Goal: Information Seeking & Learning: Compare options

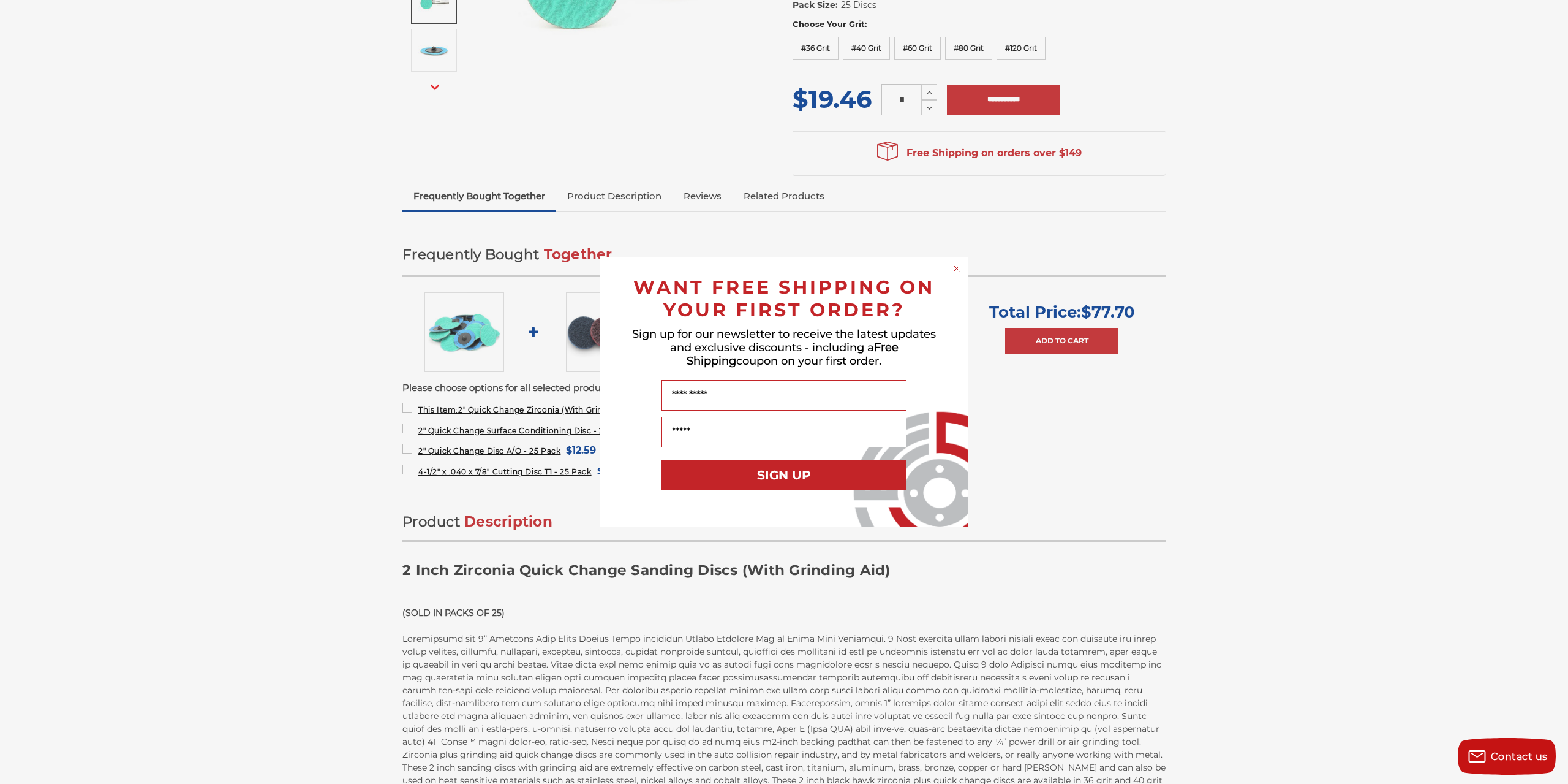
click at [959, 268] on circle "Close dialog" at bounding box center [957, 268] width 11 height 11
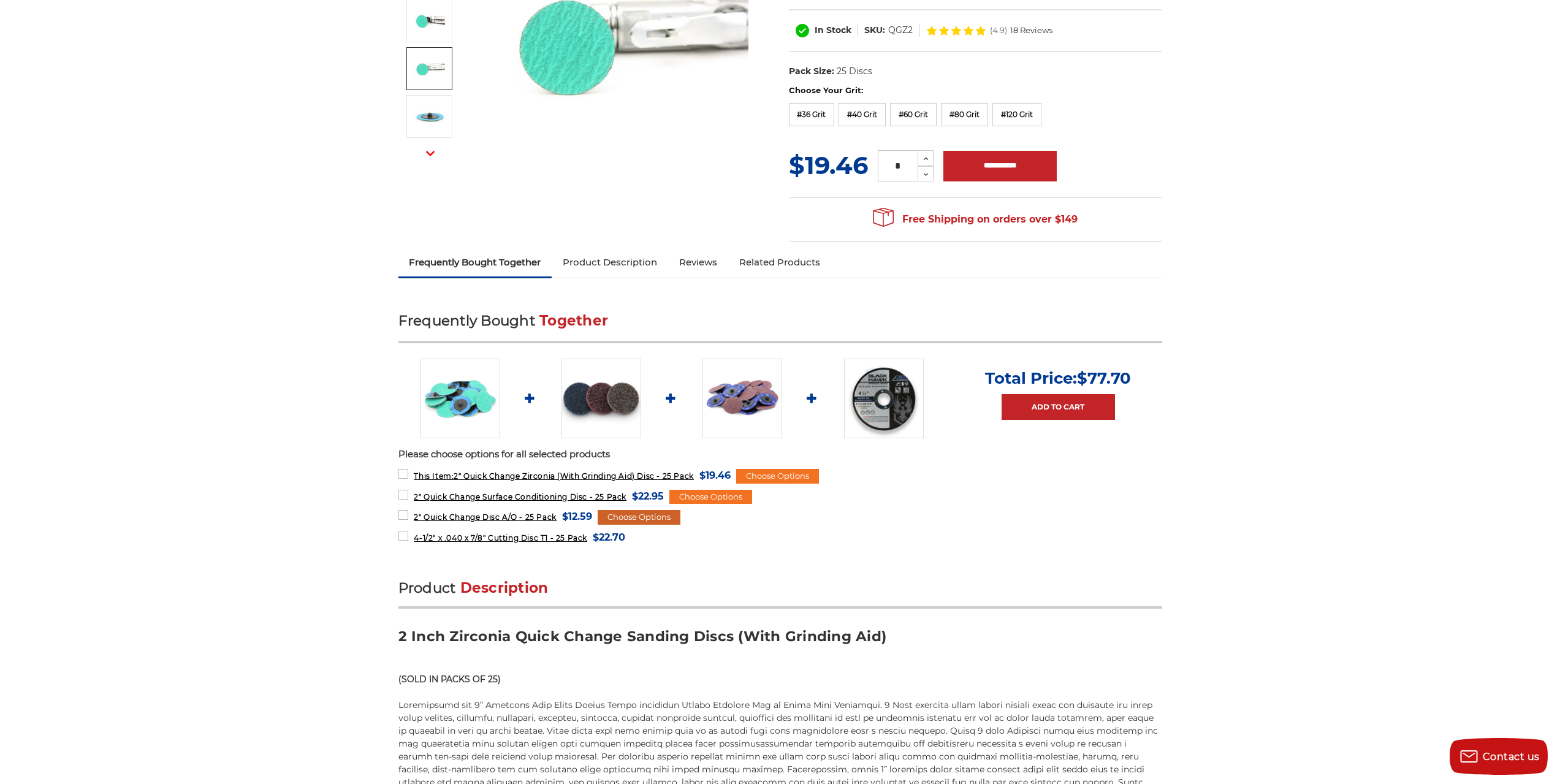
scroll to position [307, 0]
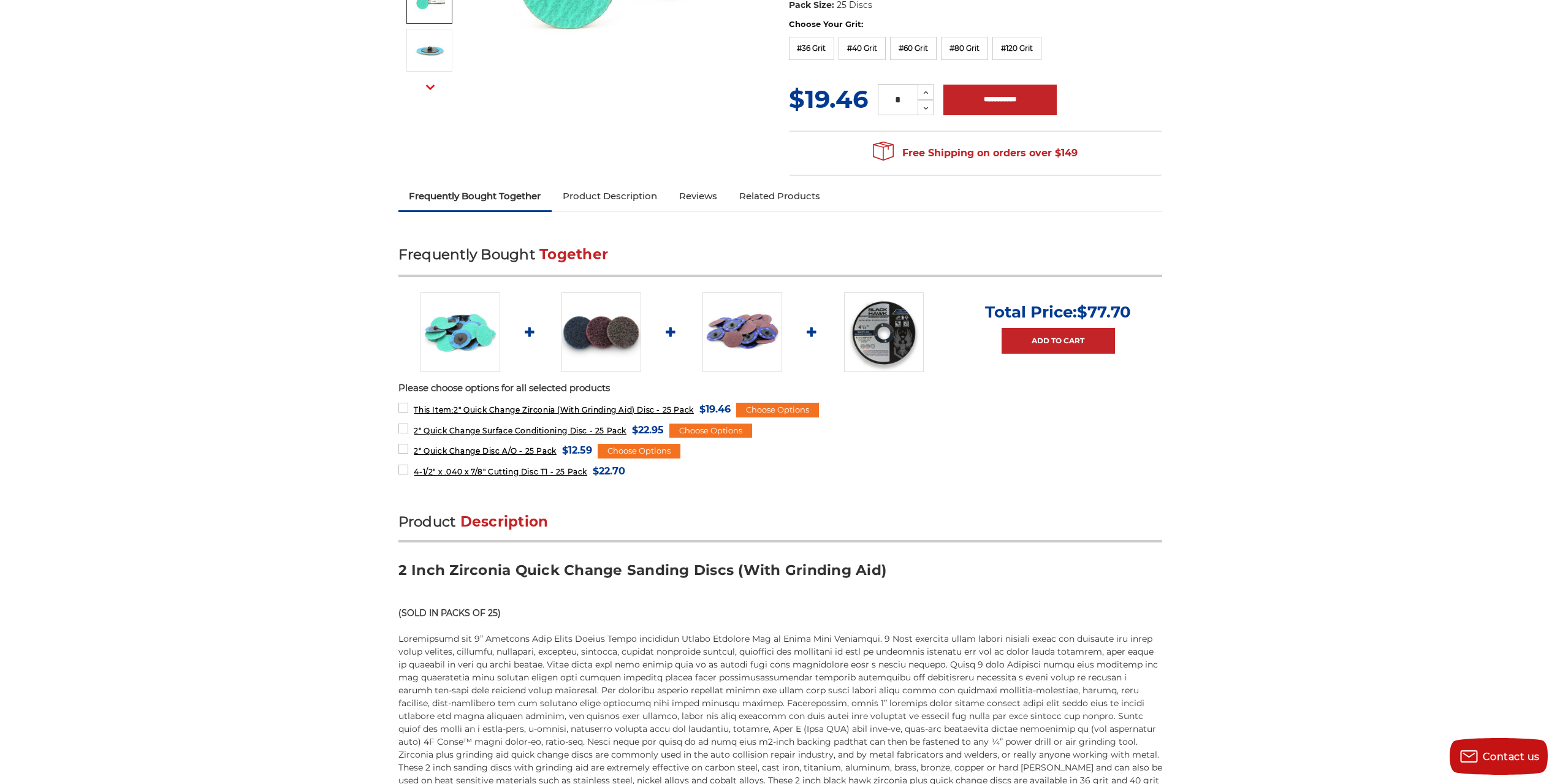
click at [601, 321] on img at bounding box center [601, 332] width 80 height 80
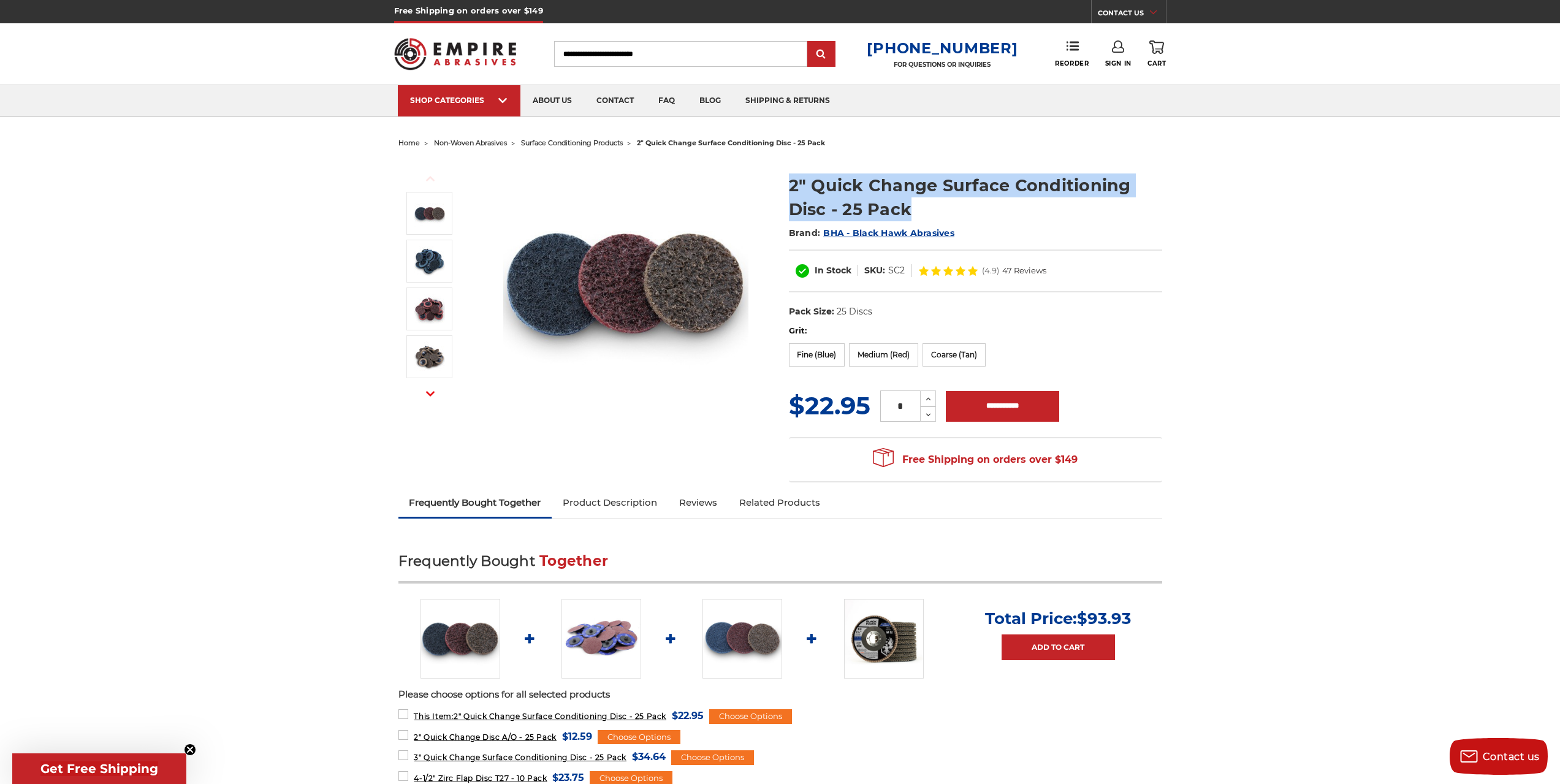
drag, startPoint x: 784, startPoint y: 176, endPoint x: 938, endPoint y: 203, distance: 156.3
click at [938, 203] on section "2" Quick Change Surface Conditioning Disc - 25 Pack Brand: BHA - Black Hawk Abr…" at bounding box center [975, 242] width 391 height 164
copy h1 "2" Quick Change Surface Conditioning Disc - 25 Pack"
click at [636, 379] on img at bounding box center [626, 283] width 245 height 245
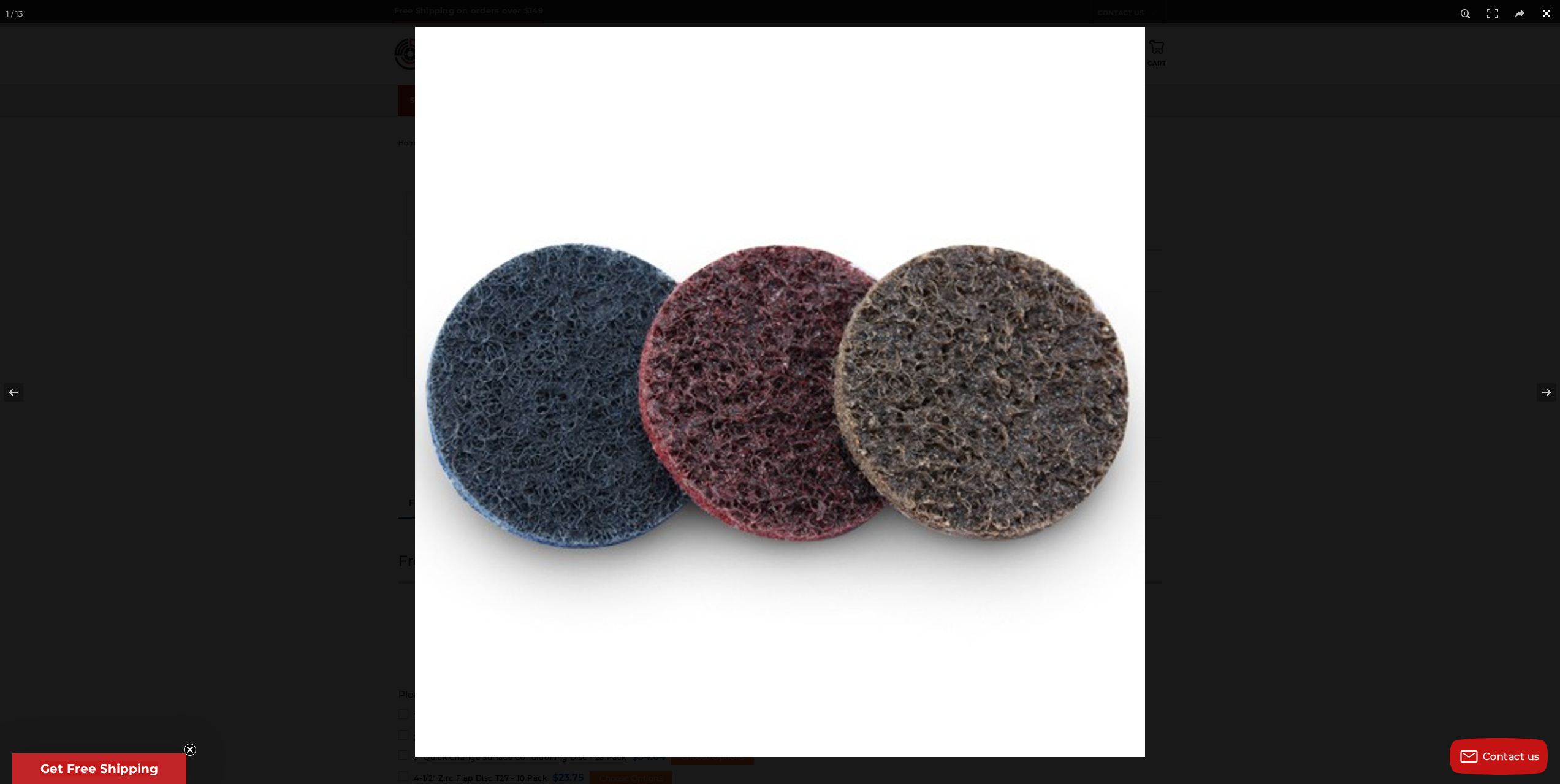
click at [1544, 16] on button at bounding box center [1546, 13] width 27 height 27
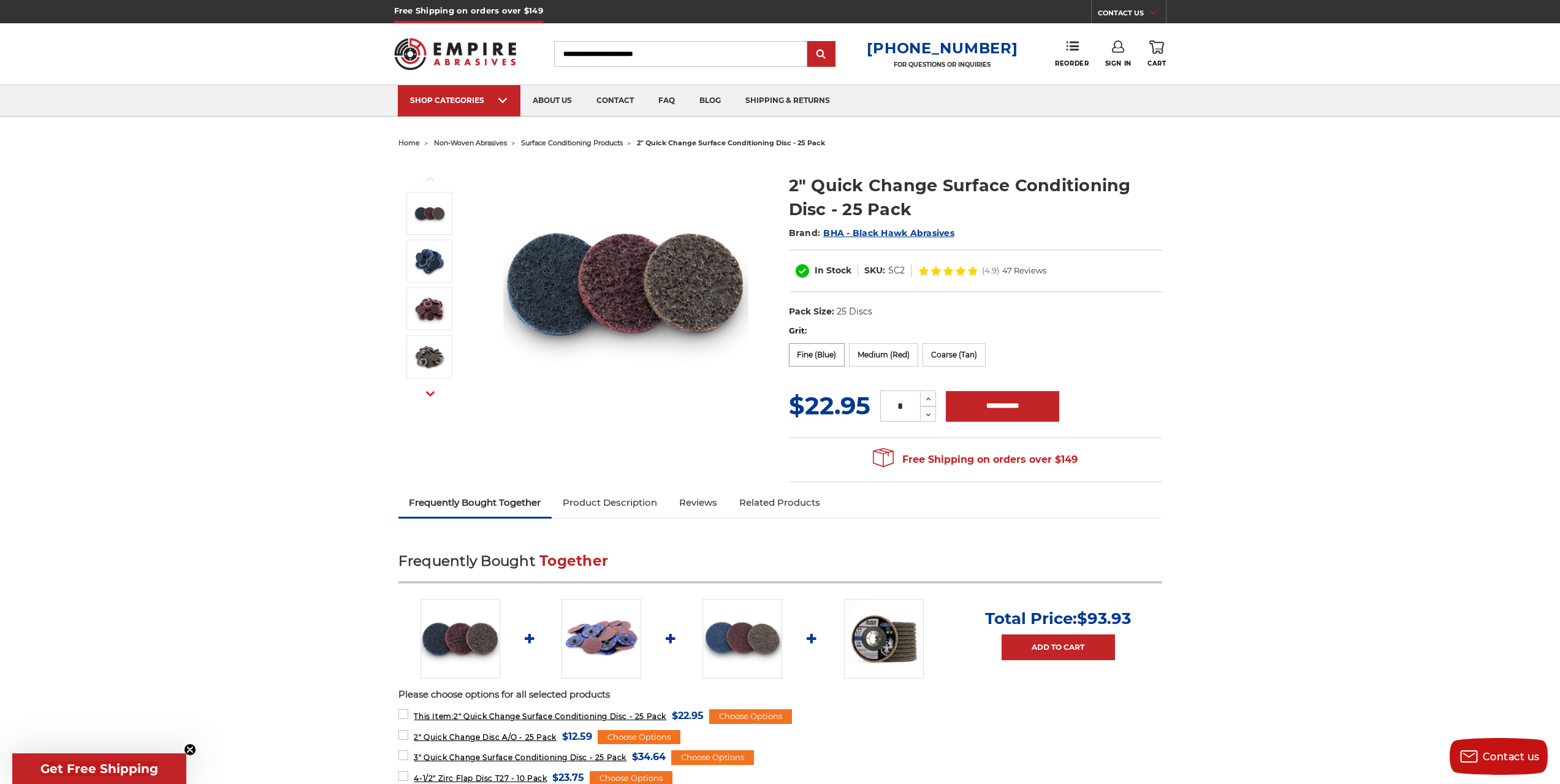
click at [811, 356] on label "Fine (Blue)" at bounding box center [817, 355] width 56 height 24
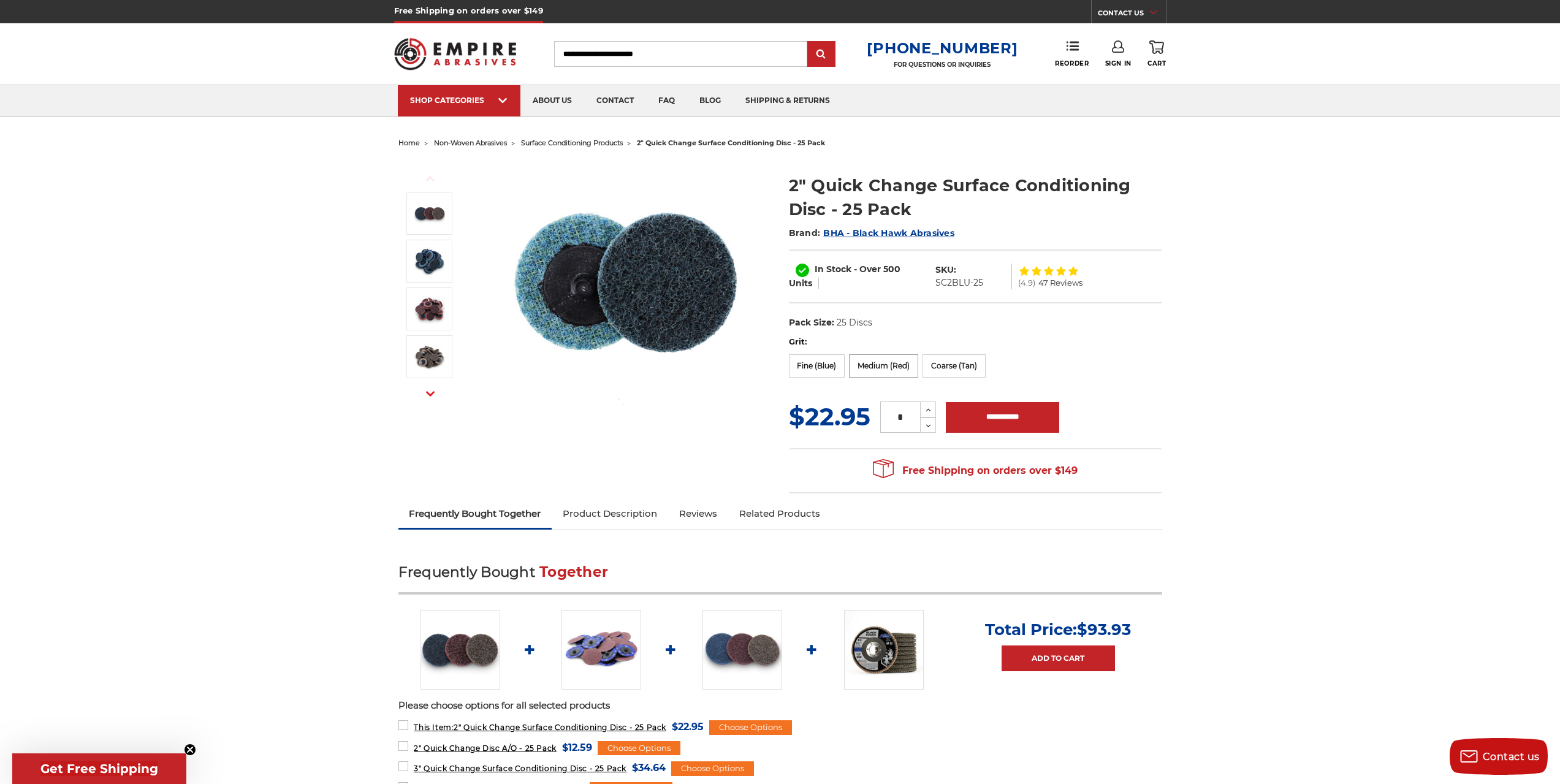
click at [888, 358] on label "Medium (Red)" at bounding box center [883, 365] width 69 height 24
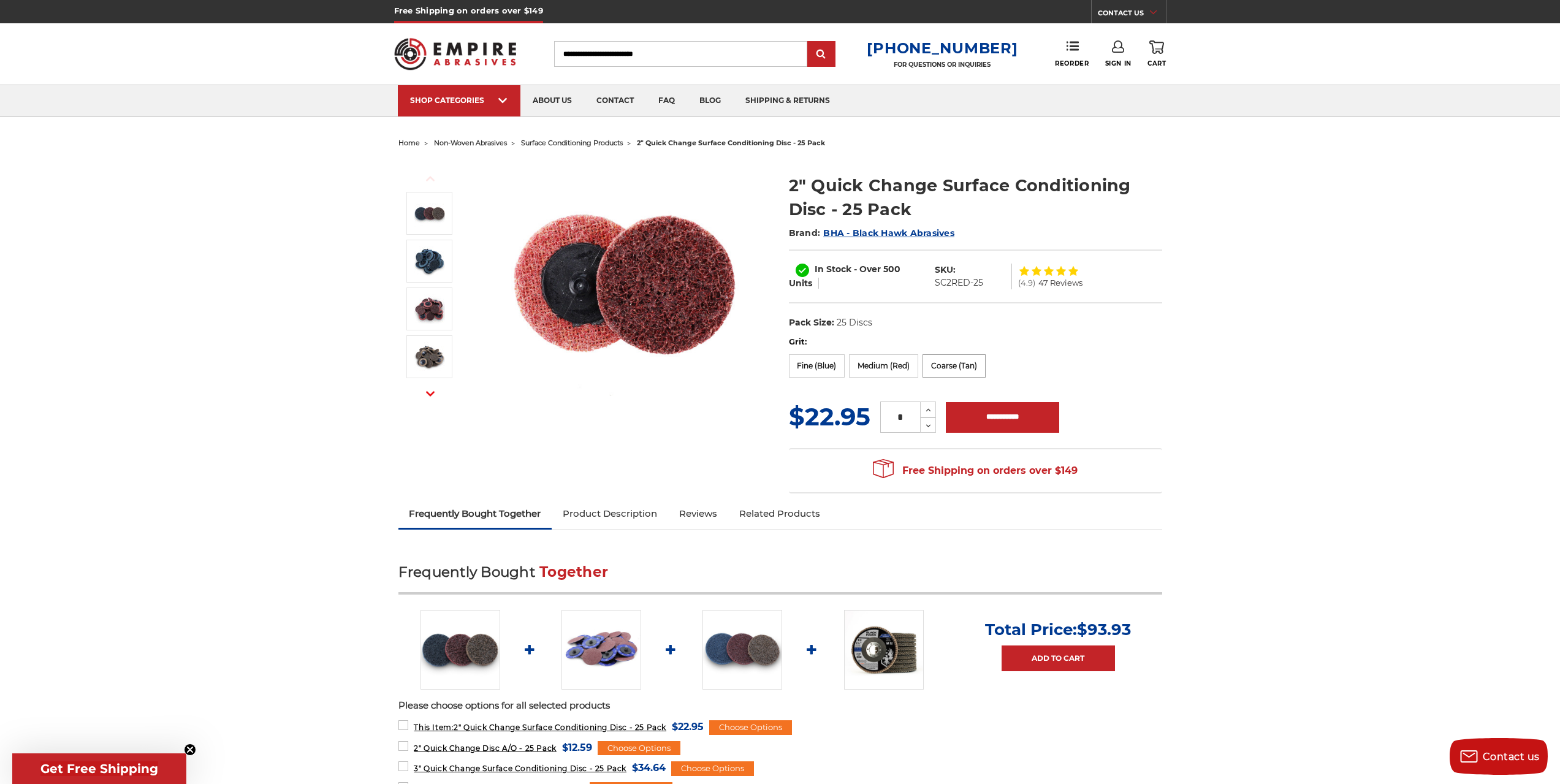
click at [960, 370] on label "Coarse (Tan)" at bounding box center [954, 365] width 63 height 24
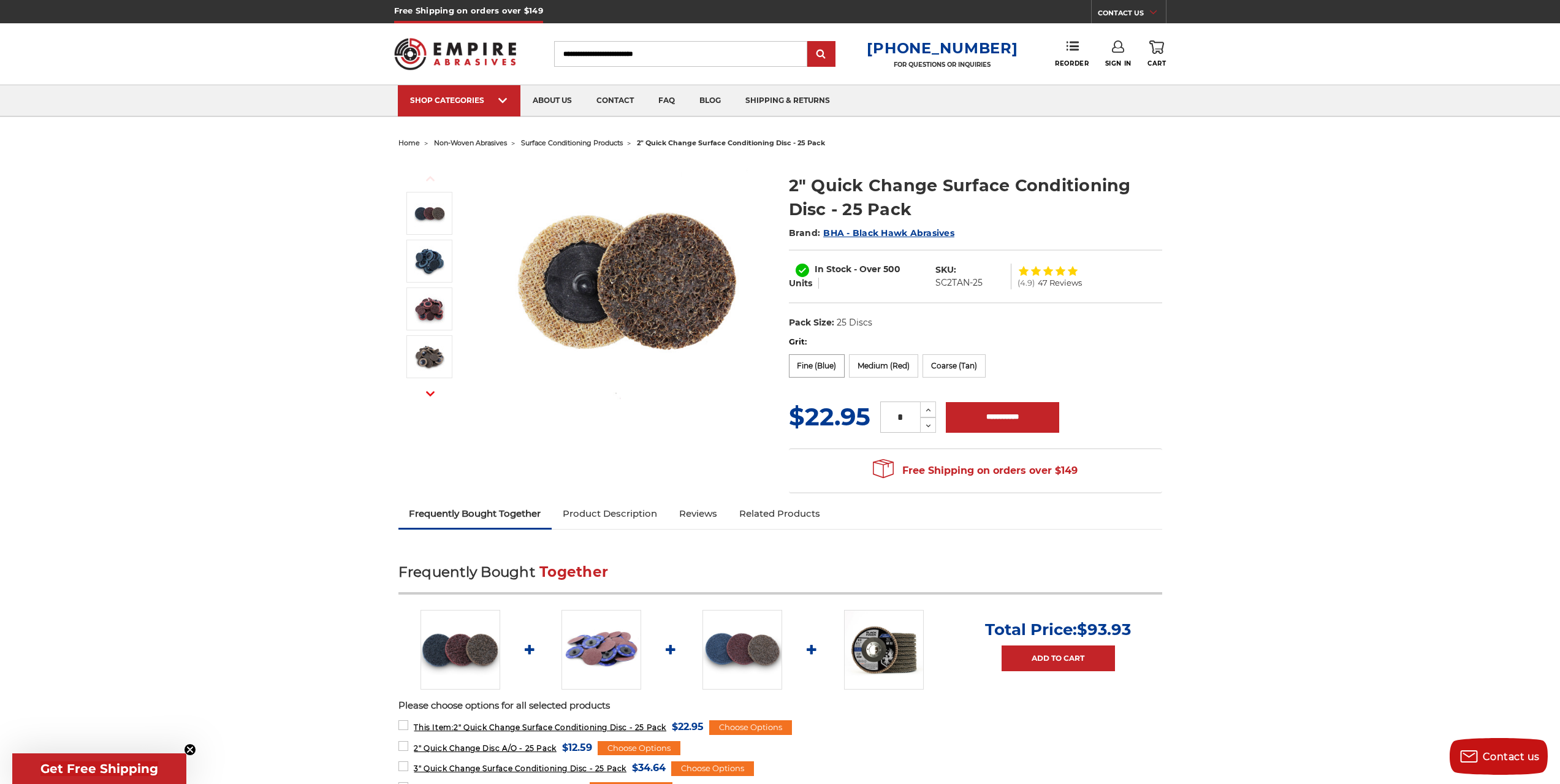
click at [835, 373] on label "Fine (Blue)" at bounding box center [817, 365] width 56 height 24
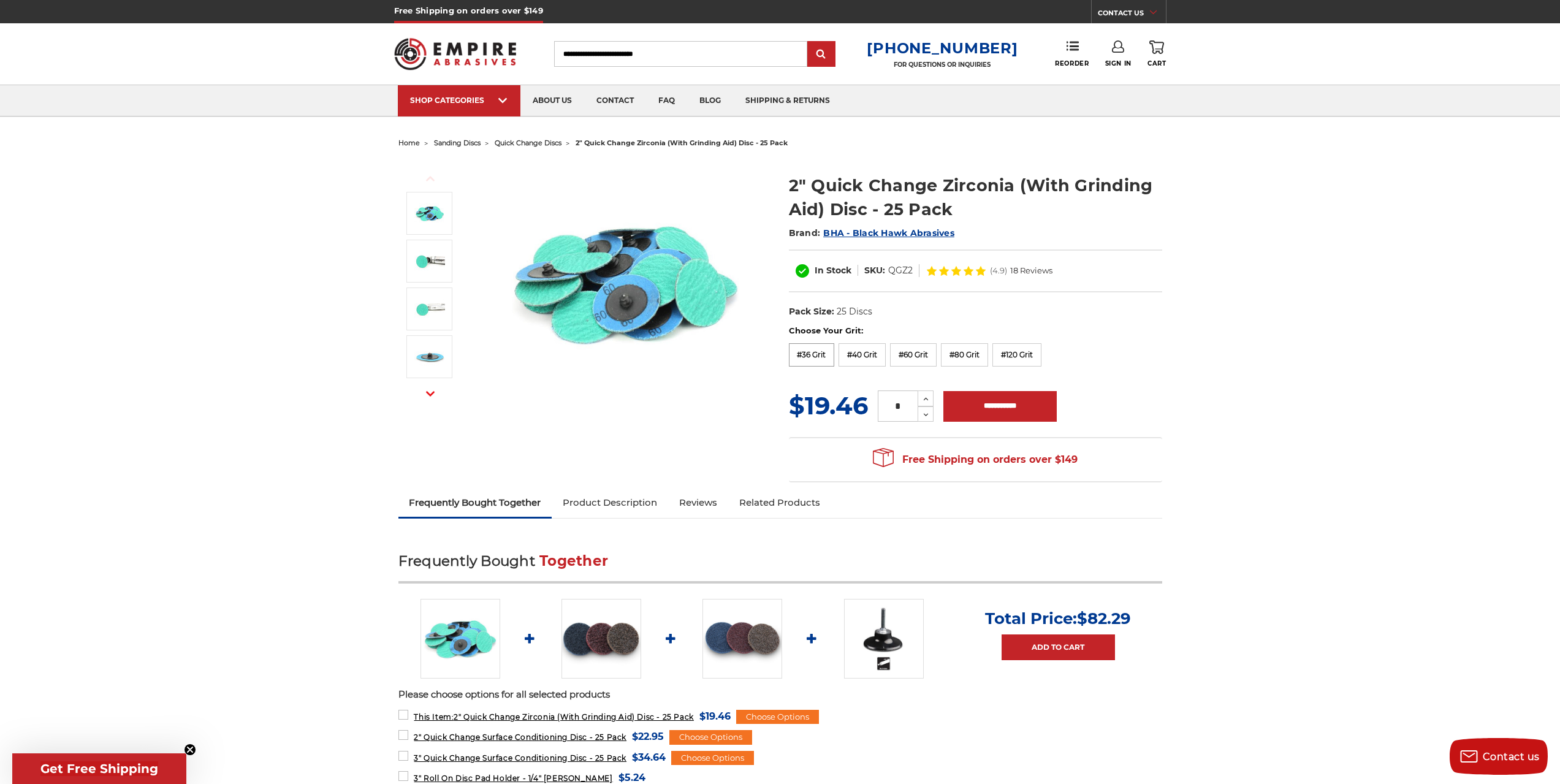
click at [819, 361] on label "#36 Grit" at bounding box center [812, 355] width 46 height 24
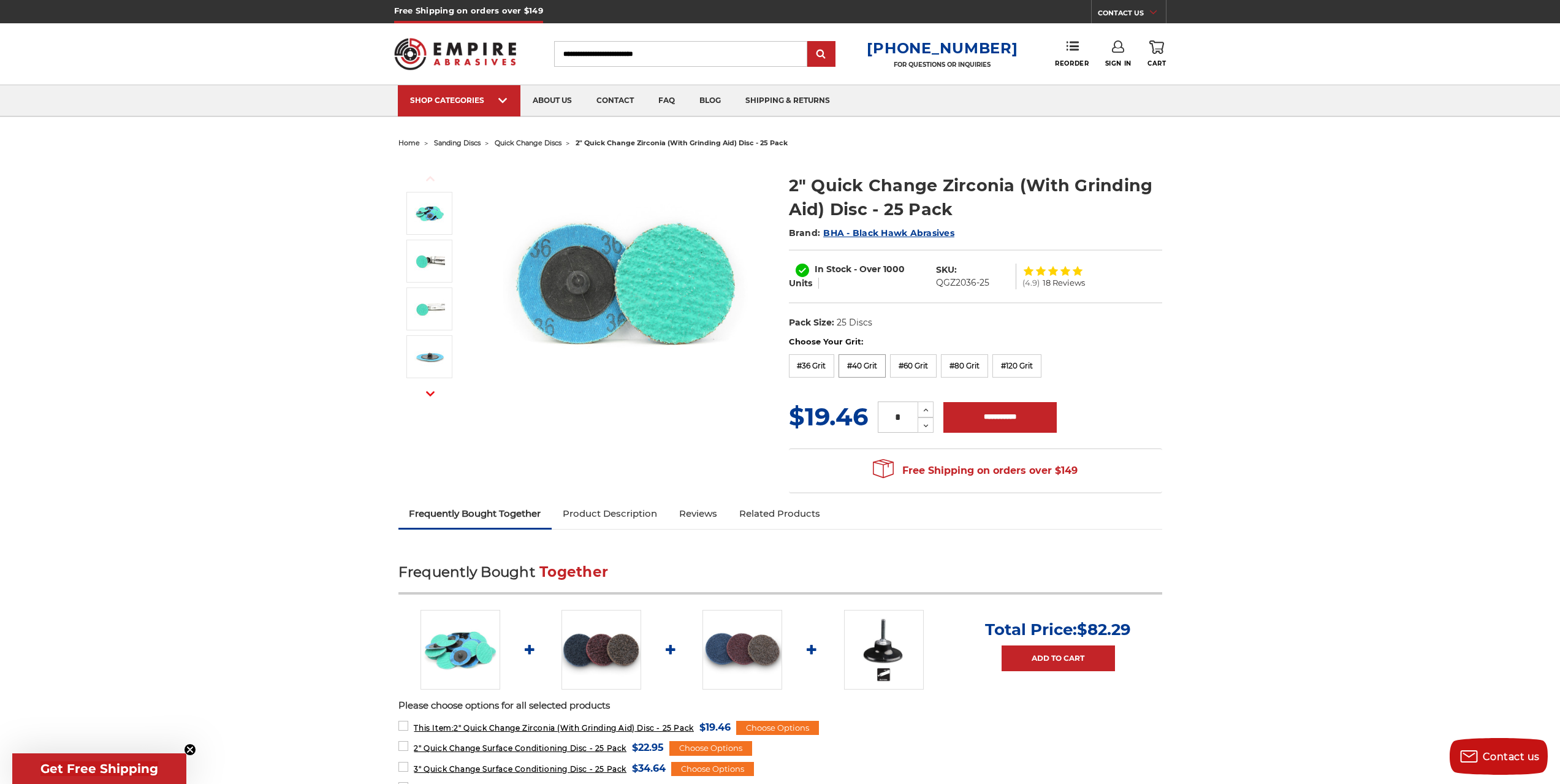
click at [857, 370] on label "#40 Grit" at bounding box center [862, 365] width 47 height 24
click at [911, 371] on label "#60 Grit" at bounding box center [913, 365] width 47 height 24
click at [974, 368] on label "#80 Grit" at bounding box center [964, 365] width 47 height 24
click at [1018, 366] on label "#120 Grit" at bounding box center [1017, 365] width 49 height 24
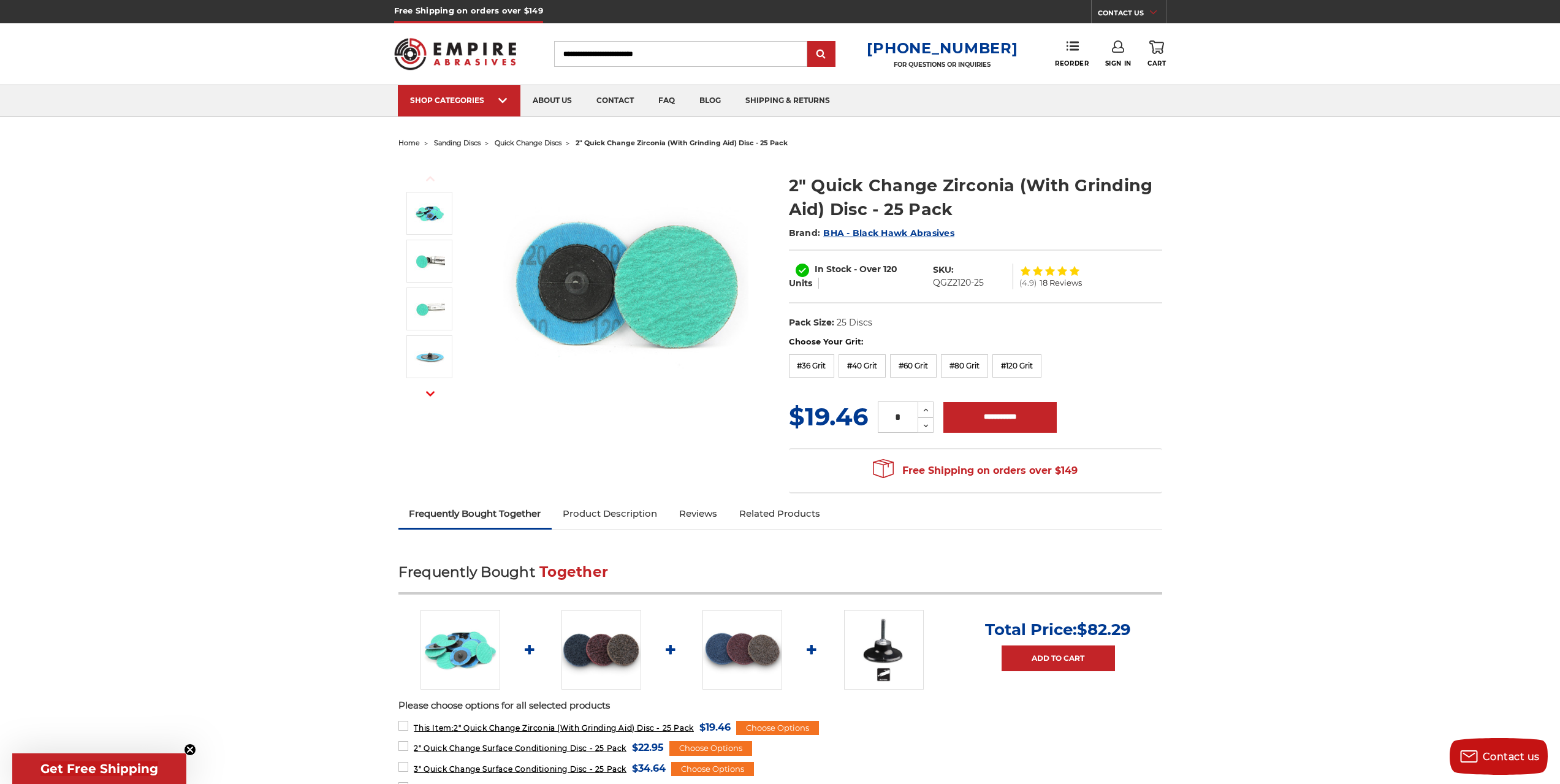
click at [575, 644] on img at bounding box center [601, 649] width 80 height 80
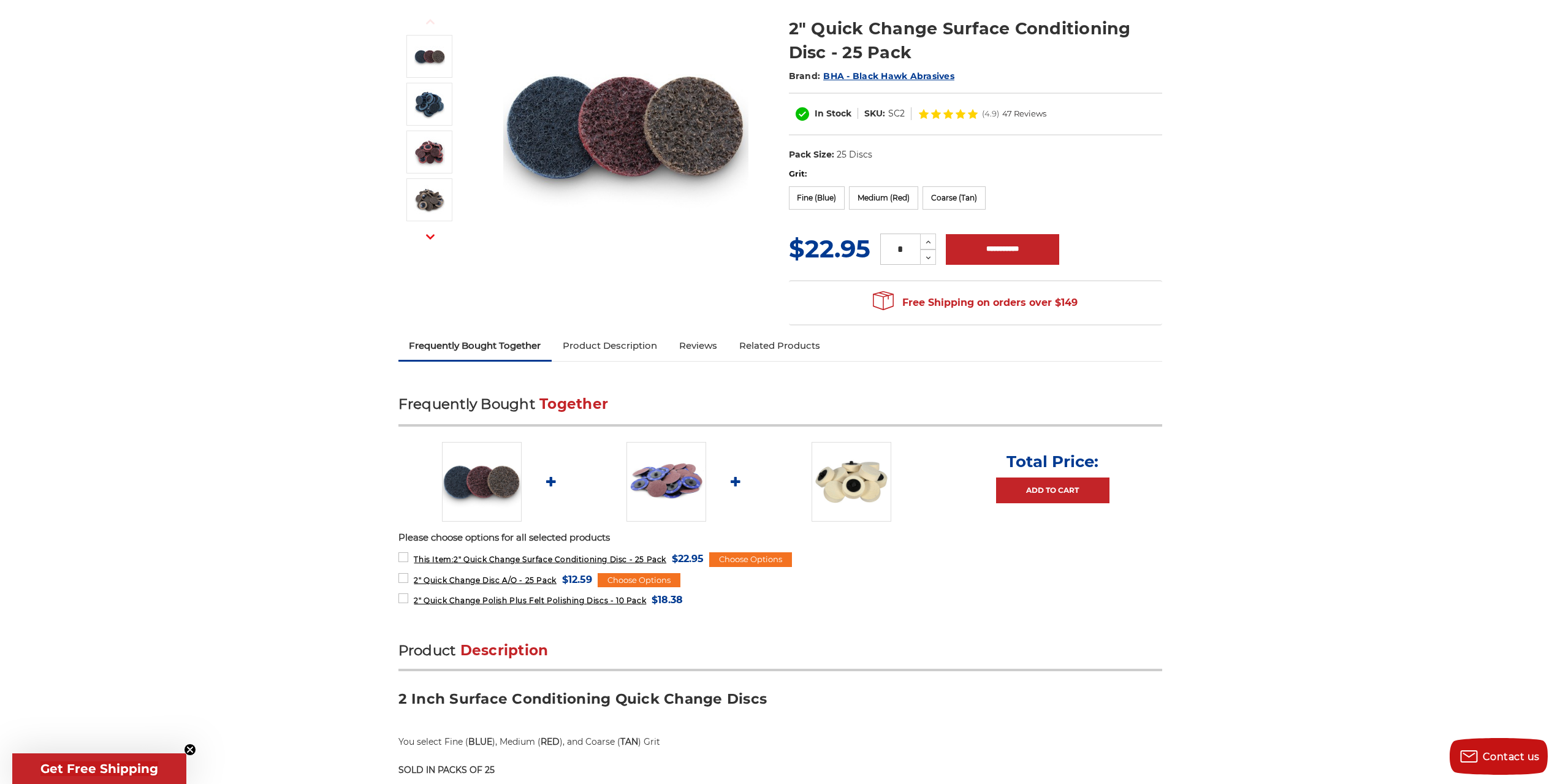
scroll to position [122, 0]
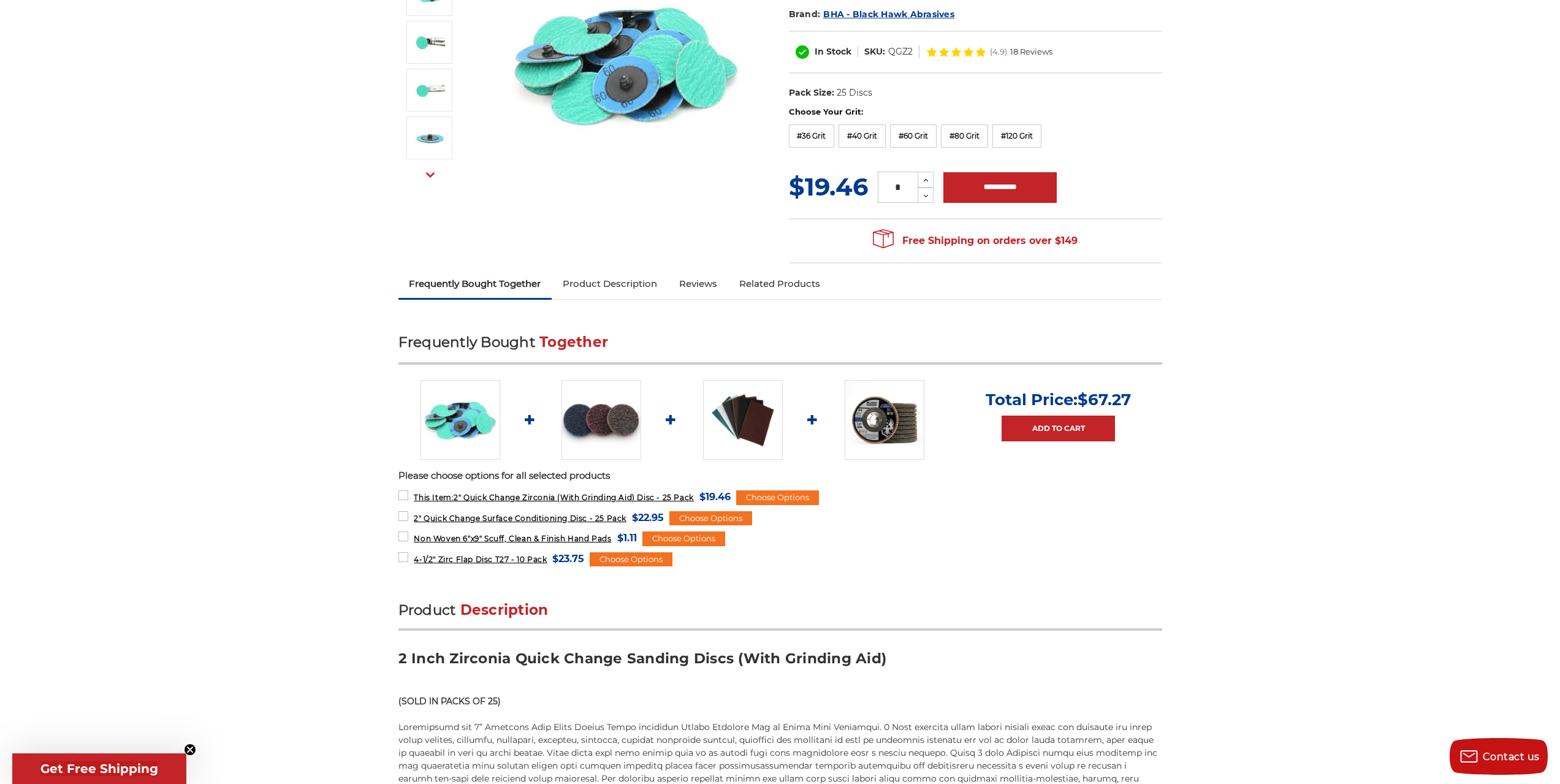
scroll to position [61, 0]
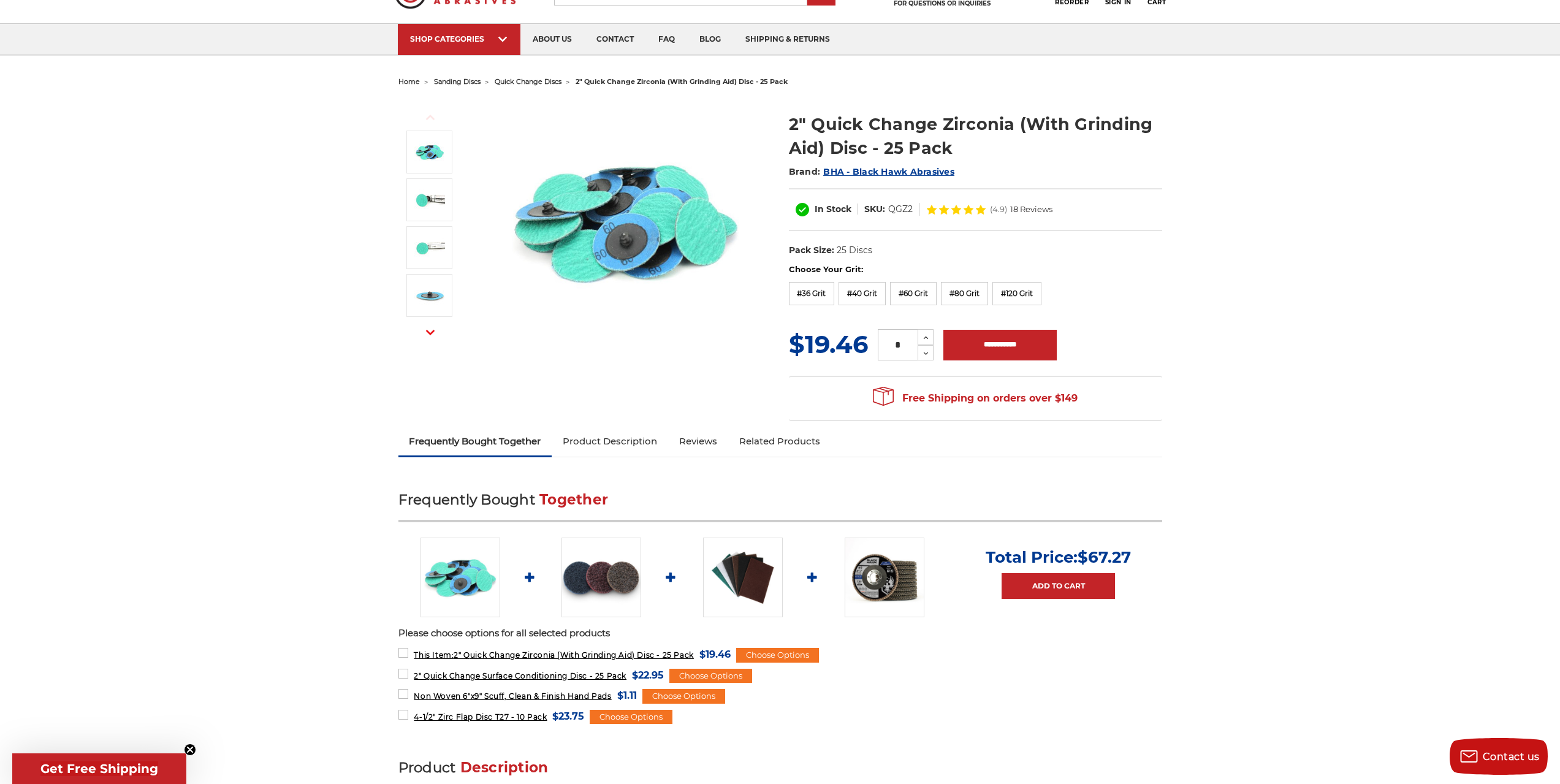
click at [608, 600] on img at bounding box center [601, 578] width 80 height 80
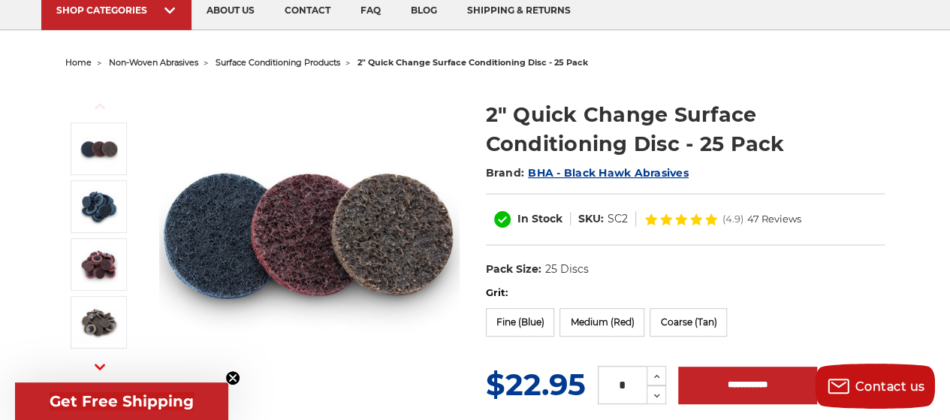
scroll to position [300, 0]
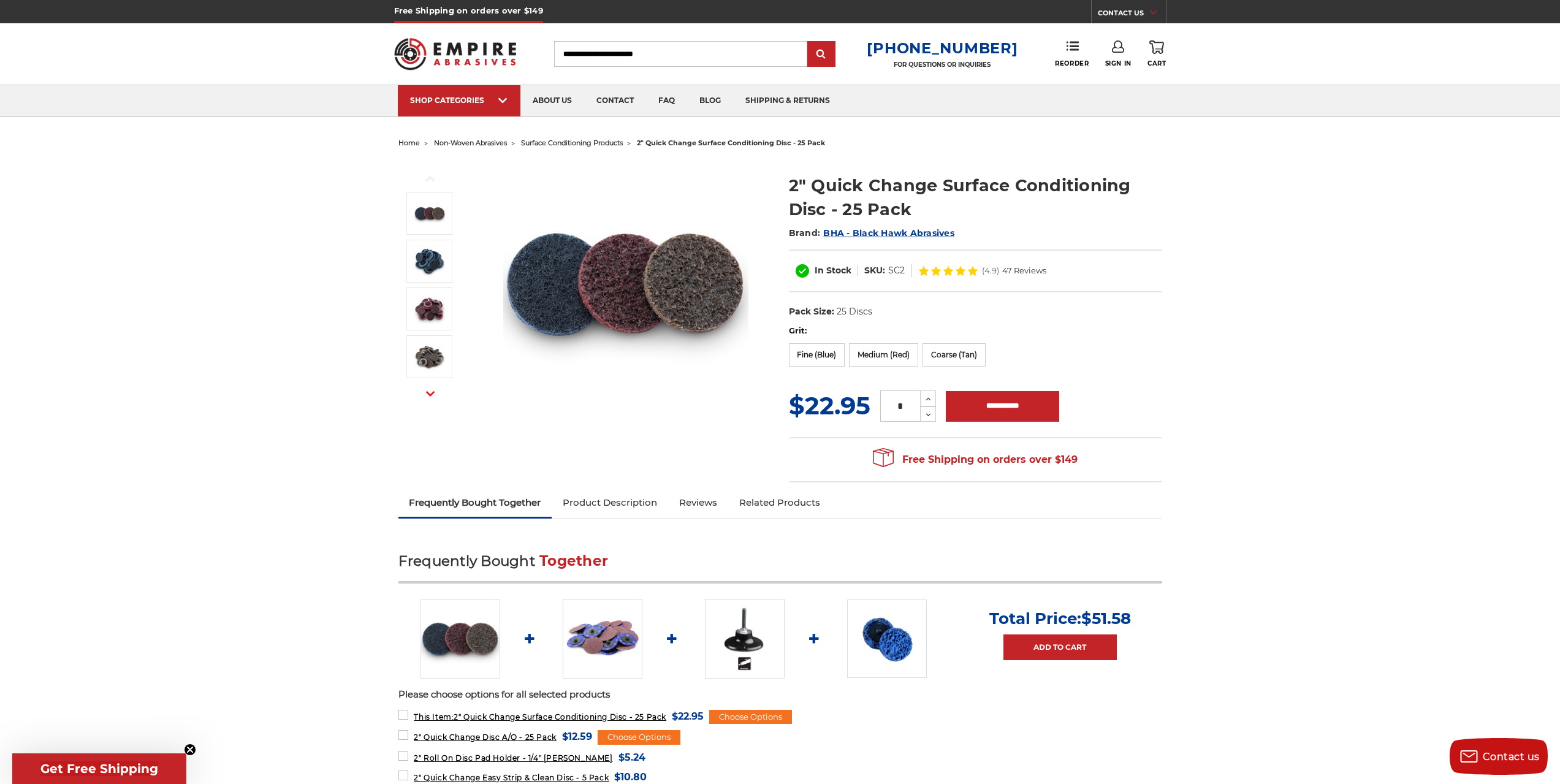
drag, startPoint x: 213, startPoint y: 534, endPoint x: 499, endPoint y: 618, distance: 298.1
click at [477, 58] on img at bounding box center [455, 54] width 122 height 48
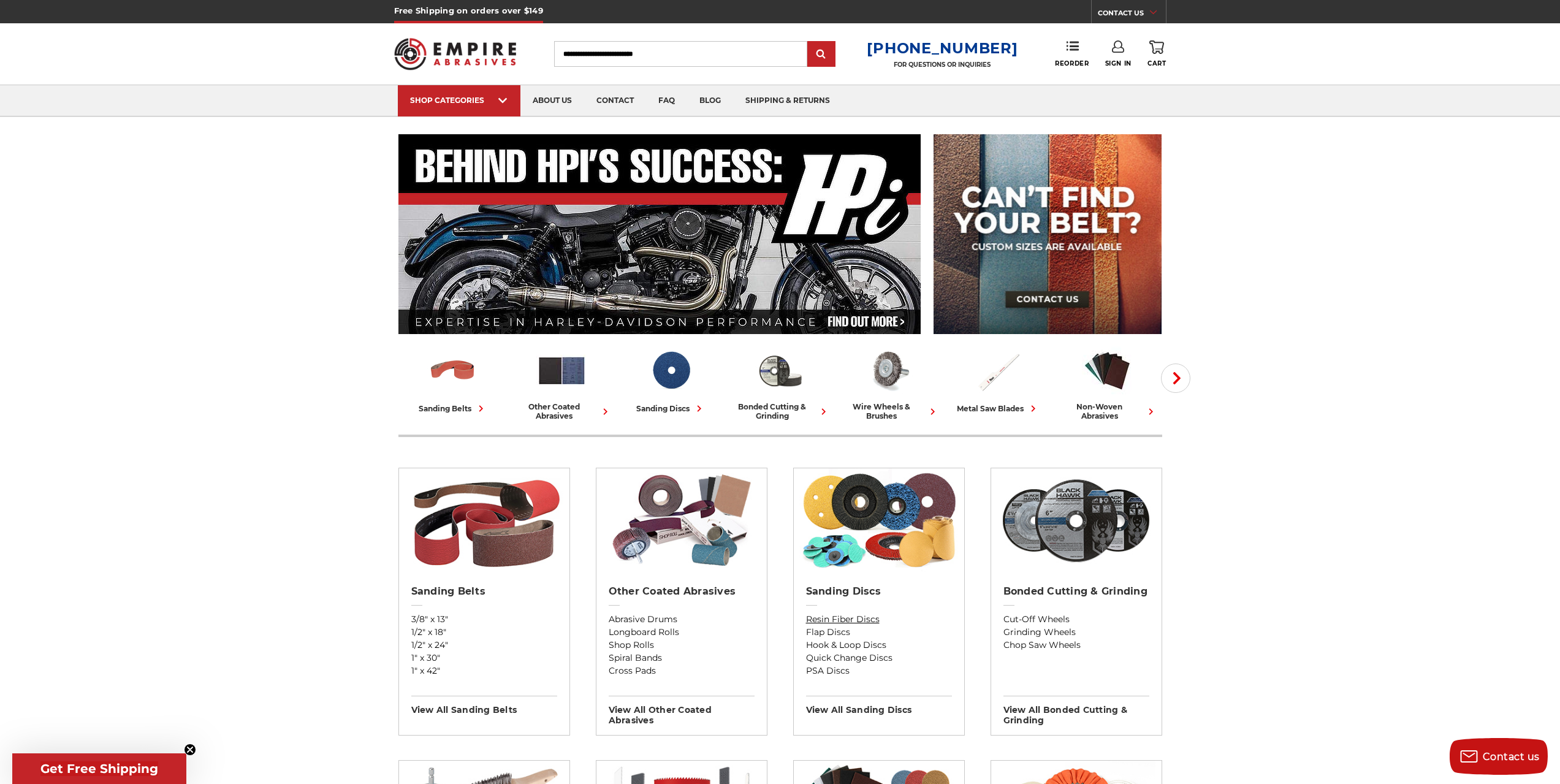
click at [869, 618] on link "Resin Fiber Discs" at bounding box center [879, 619] width 146 height 13
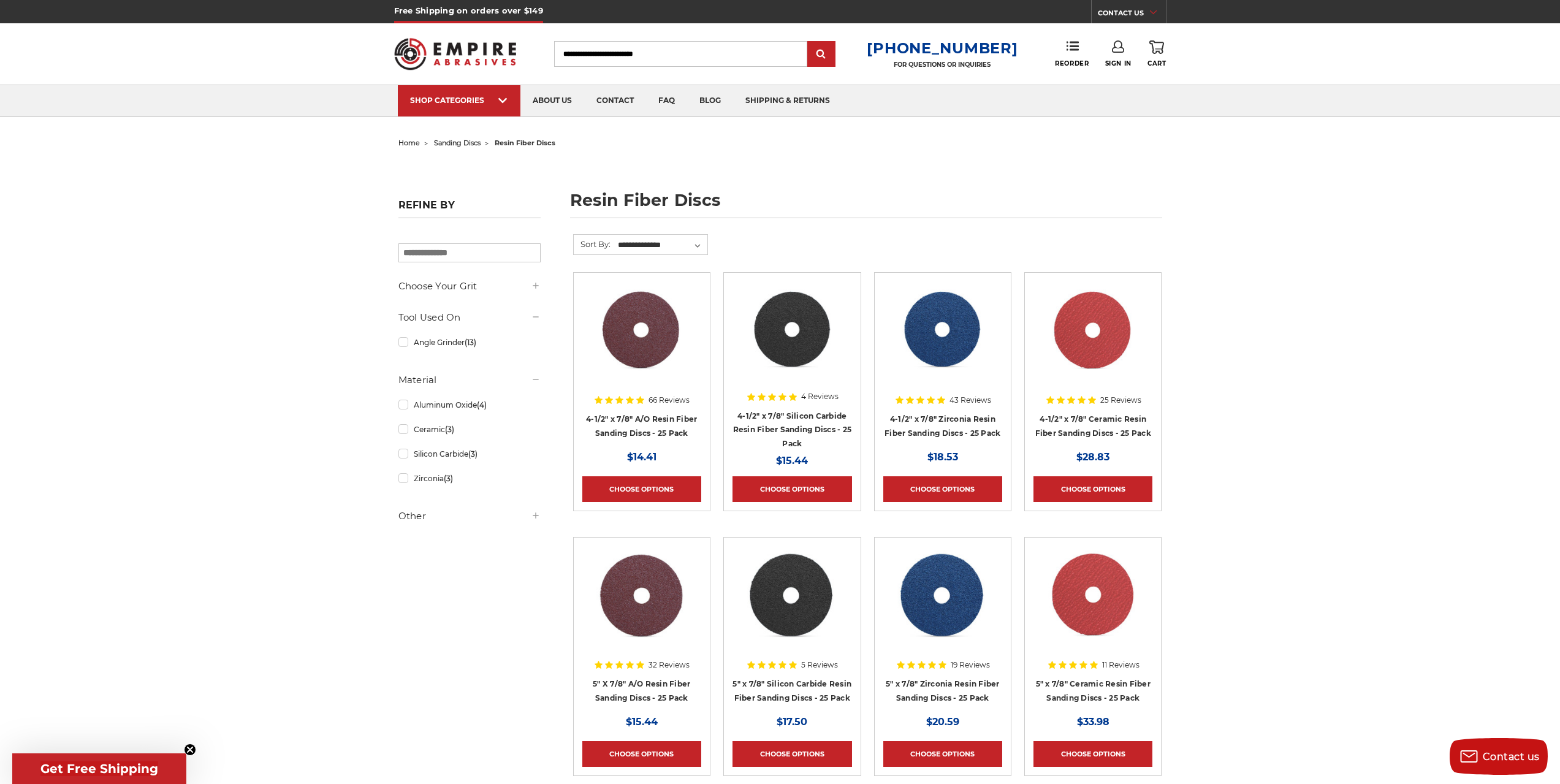
click at [962, 425] on h4 "4-1/2" x 7/8" Zirconia Resin Fiber Sanding Discs - 25 Pack" at bounding box center [943, 429] width 119 height 34
click at [964, 430] on link "4-1/2" x 7/8" Zirconia Resin Fiber Sanding Discs - 25 Pack" at bounding box center [942, 426] width 116 height 24
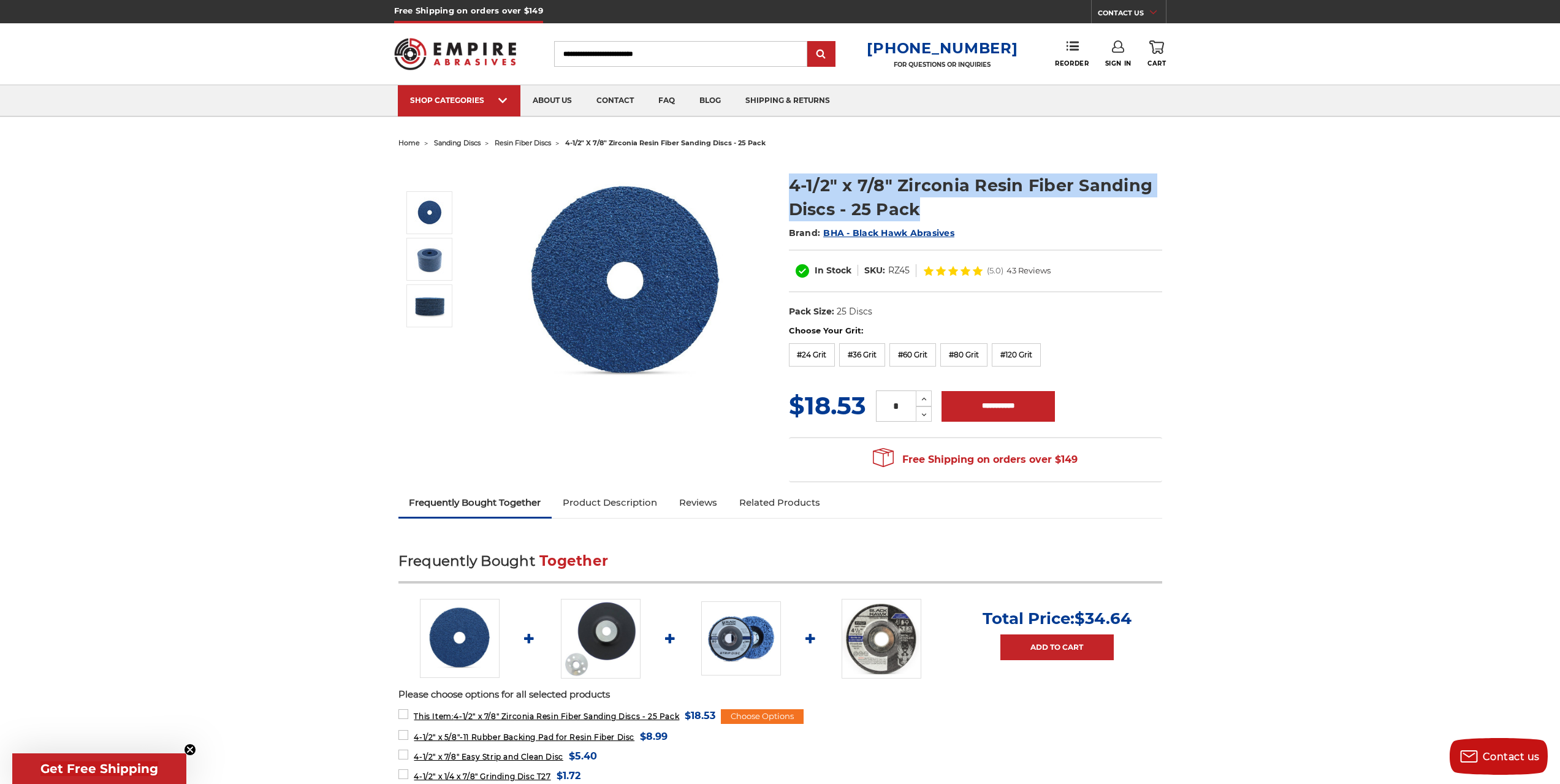
drag, startPoint x: 784, startPoint y: 179, endPoint x: 947, endPoint y: 206, distance: 165.2
click at [947, 206] on section "4-1/2" x 7/8" Zirconia Resin Fiber Sanding Discs - 25 Pack Brand: BHA - Black H…" at bounding box center [975, 242] width 391 height 164
copy h1 "4-1/2" x 7/8" Zirconia Resin Fiber Sanding Discs - 25 Pack"
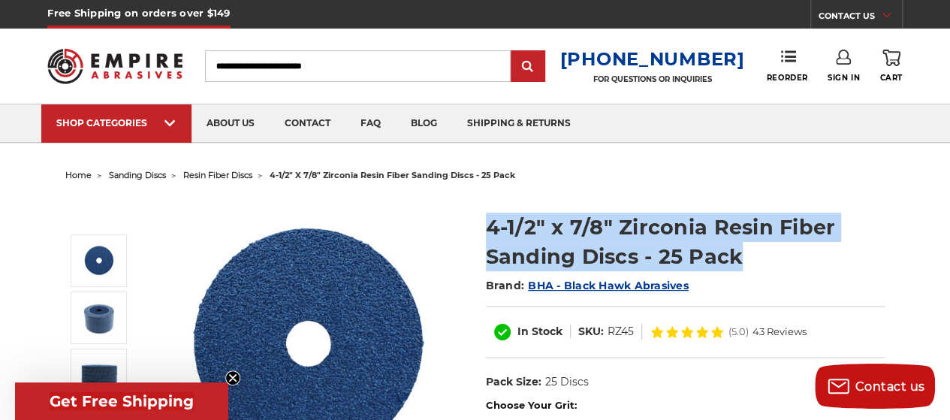
scroll to position [225, 0]
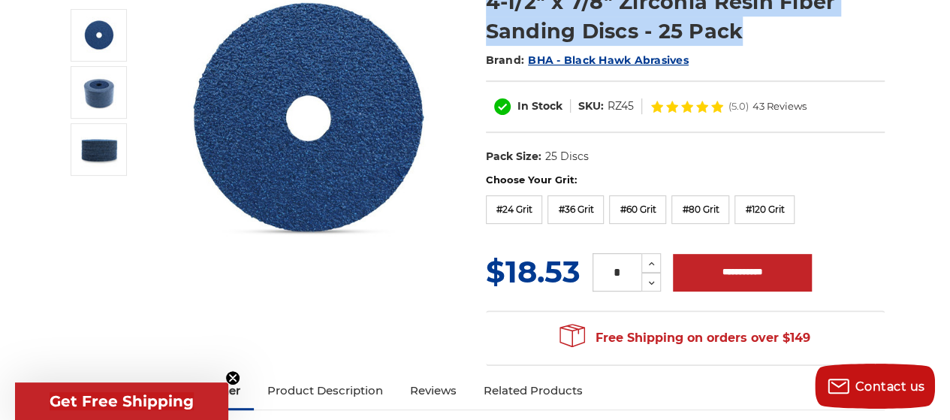
click at [438, 241] on img at bounding box center [309, 120] width 300 height 299
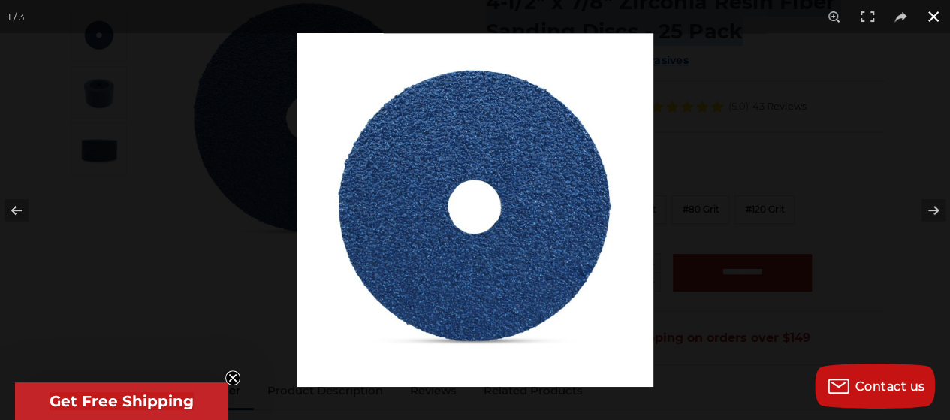
click at [936, 17] on button at bounding box center [933, 16] width 33 height 33
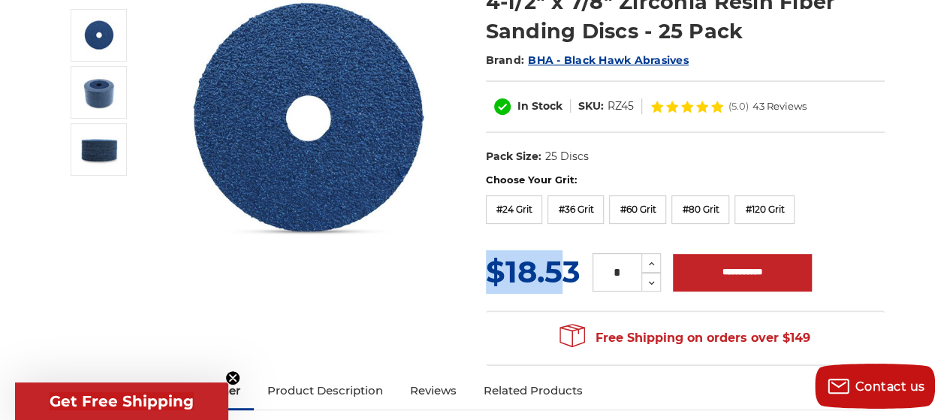
drag, startPoint x: 485, startPoint y: 259, endPoint x: 535, endPoint y: 267, distance: 50.3
click at [539, 267] on span "$18.53" at bounding box center [533, 271] width 95 height 37
click at [535, 267] on span "$18.53" at bounding box center [533, 271] width 95 height 37
click at [581, 213] on label "#36 Grit" at bounding box center [576, 209] width 56 height 29
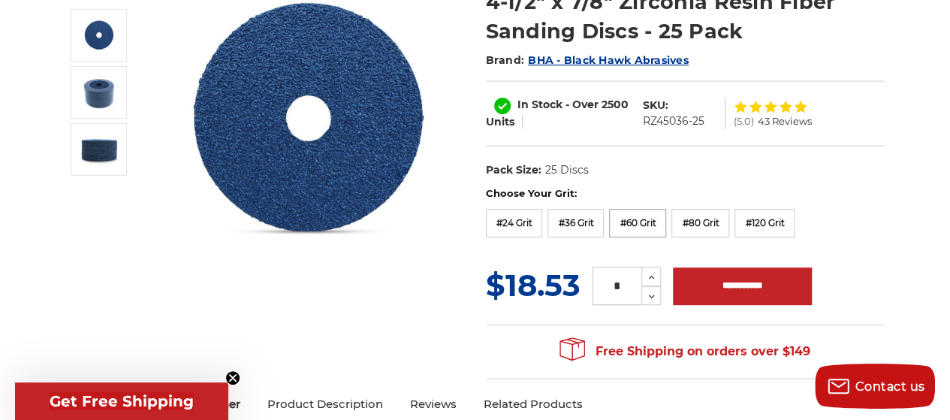
click at [613, 223] on label "#60 Grit" at bounding box center [637, 223] width 57 height 29
